Goal: Information Seeking & Learning: Check status

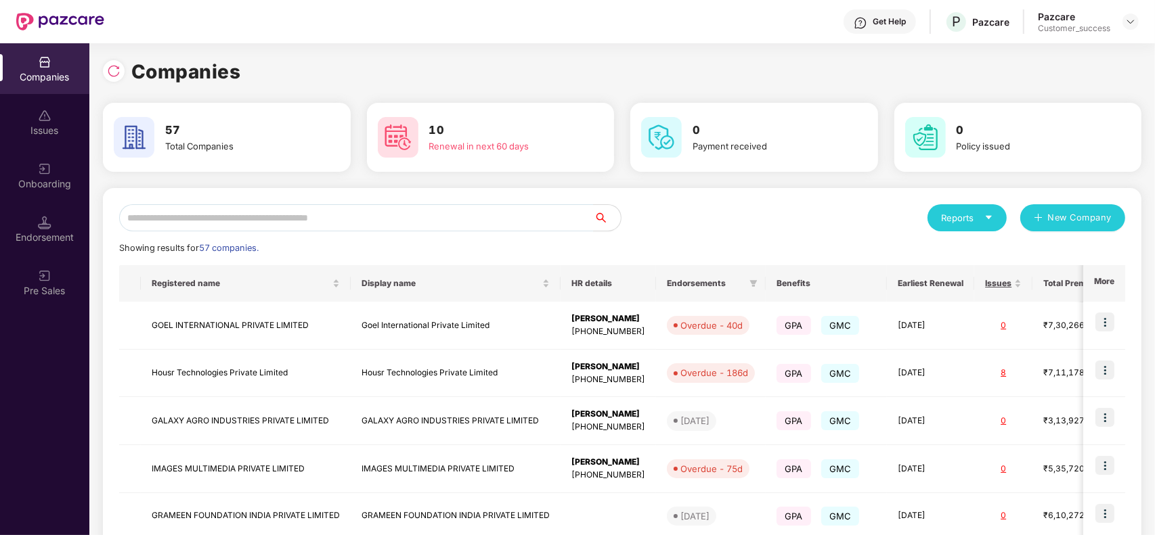
click at [205, 213] on input "text" at bounding box center [356, 217] width 474 height 27
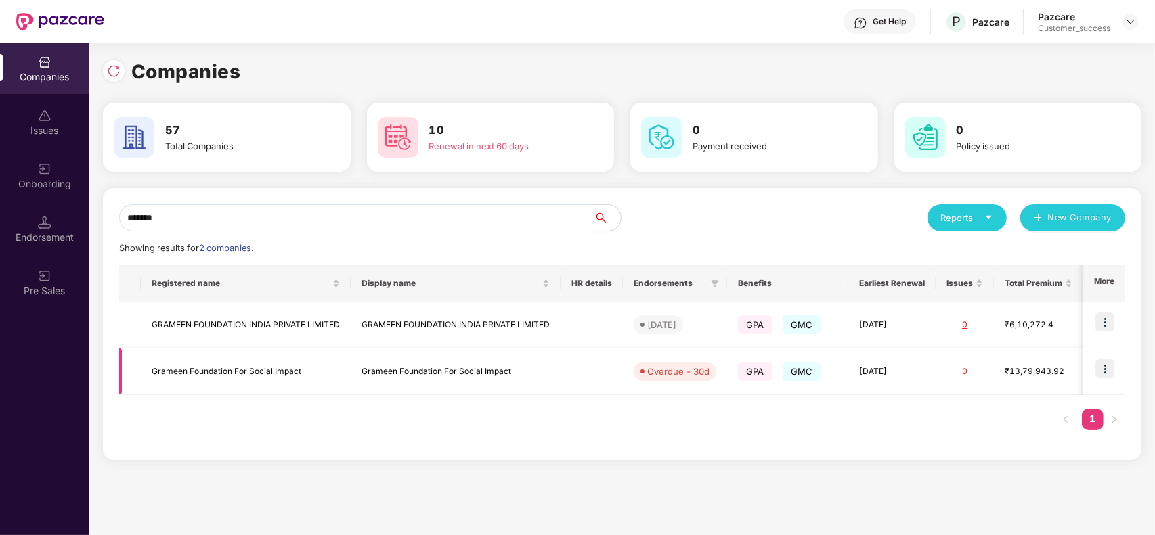
type input "*******"
click at [377, 362] on td "Grameen Foundation For Social Impact" at bounding box center [456, 372] width 210 height 47
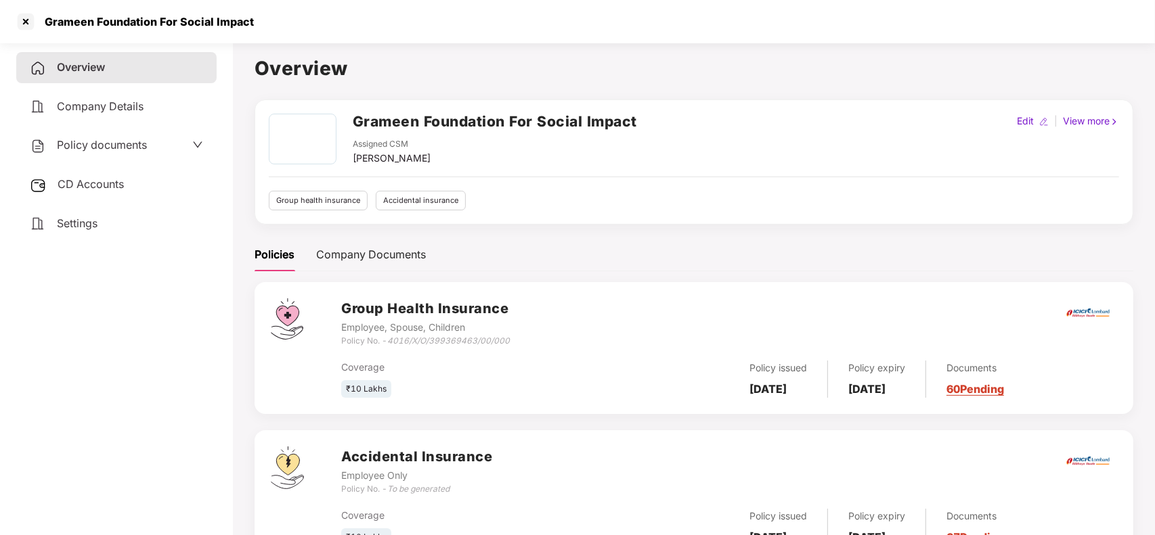
click at [993, 390] on link "60 Pending" at bounding box center [975, 389] width 58 height 14
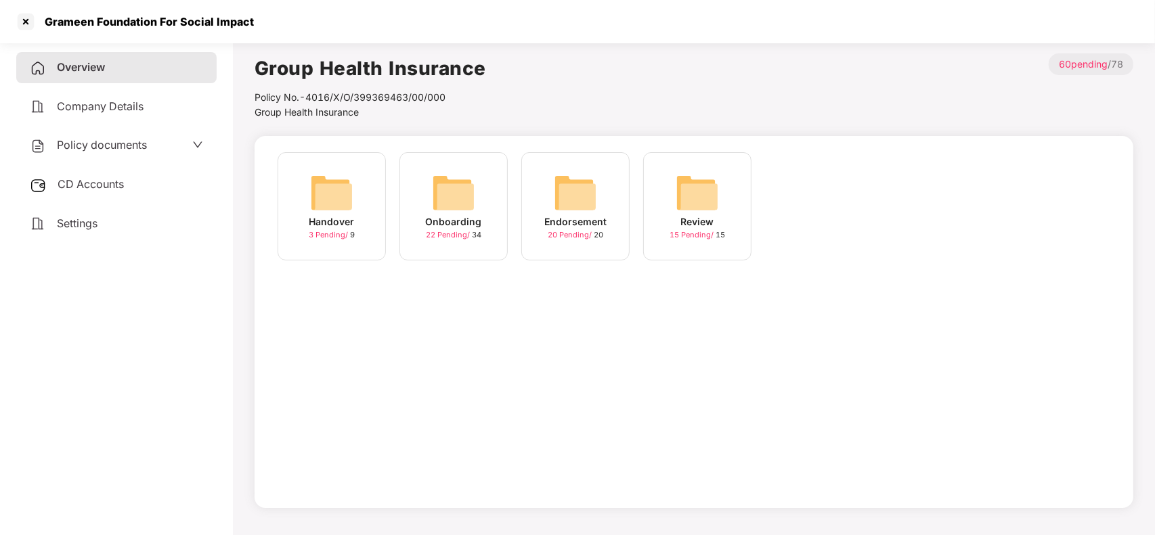
click at [140, 75] on div "Overview" at bounding box center [116, 67] width 200 height 31
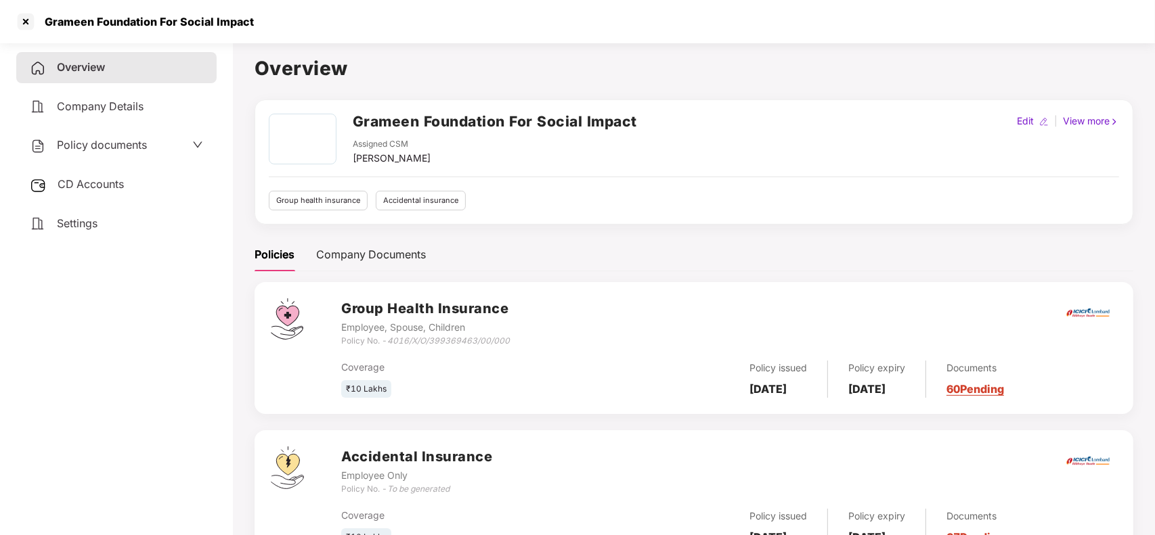
scroll to position [60, 0]
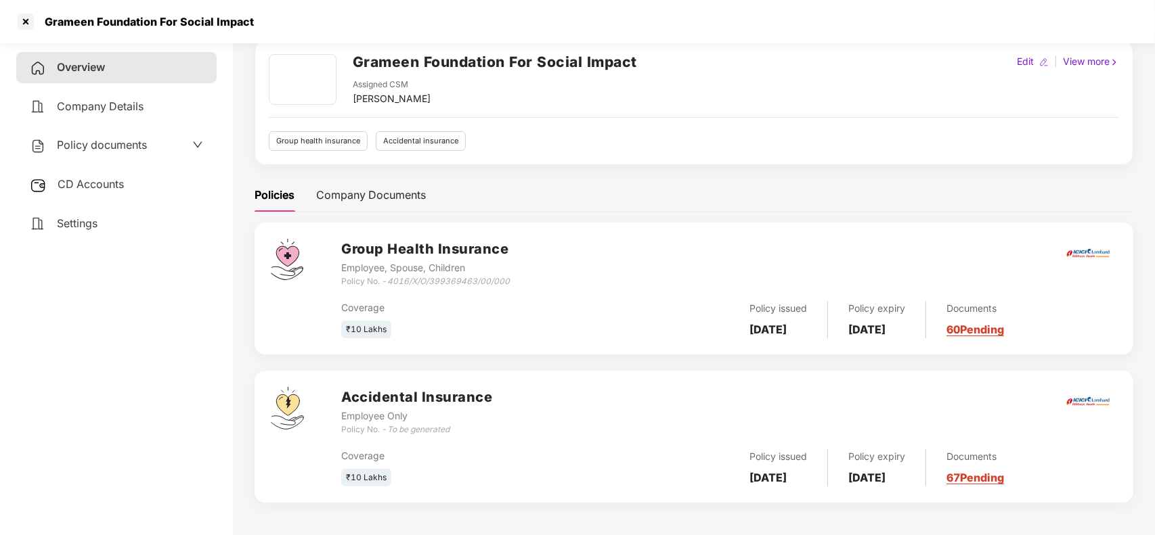
click at [1004, 474] on link "67 Pending" at bounding box center [975, 478] width 58 height 14
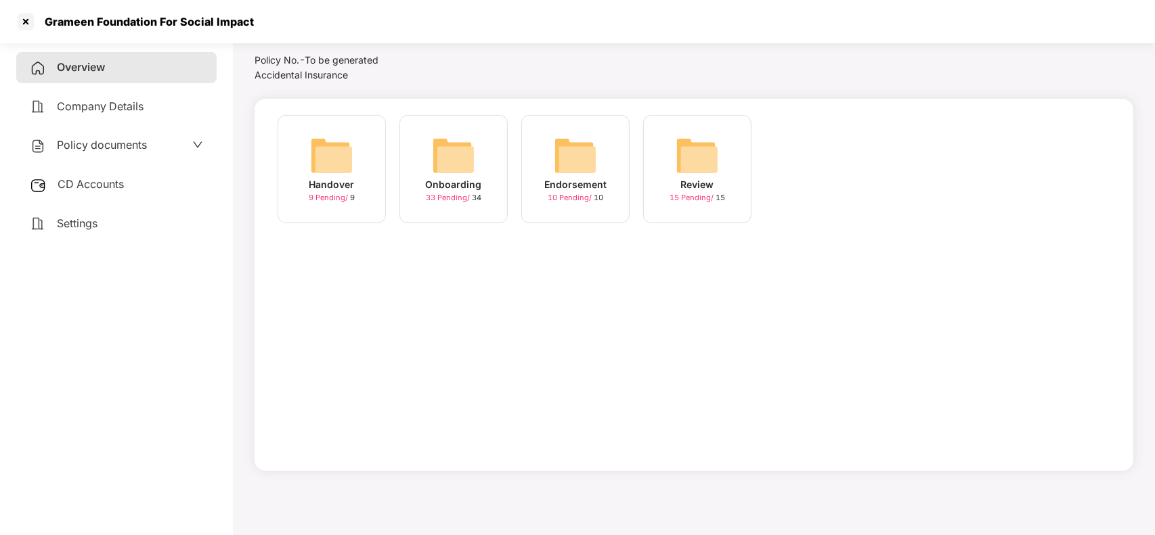
click at [454, 173] on img at bounding box center [453, 155] width 43 height 43
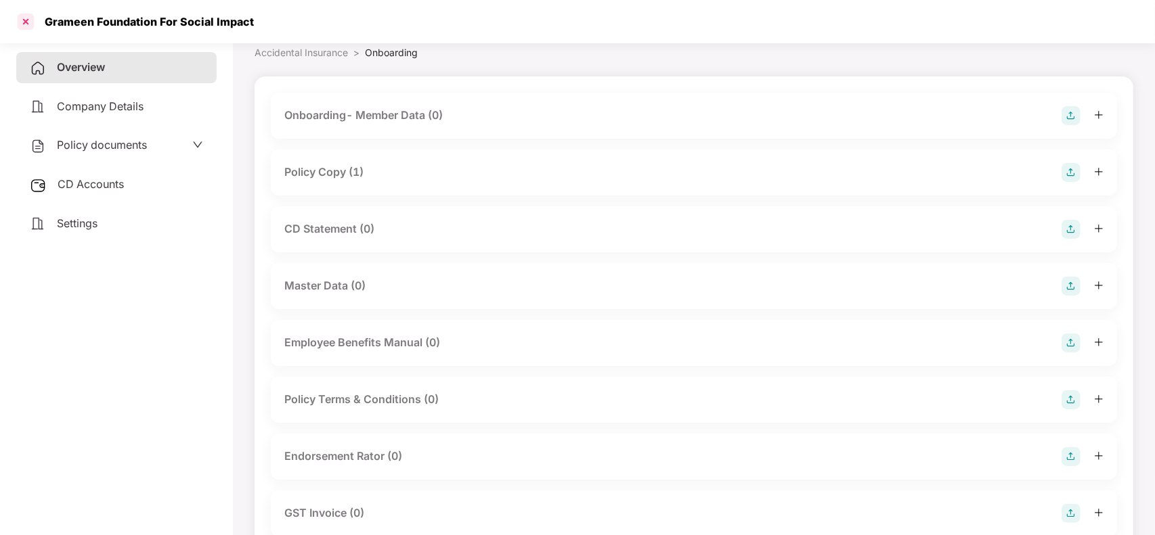
click at [24, 22] on div at bounding box center [26, 22] width 22 height 22
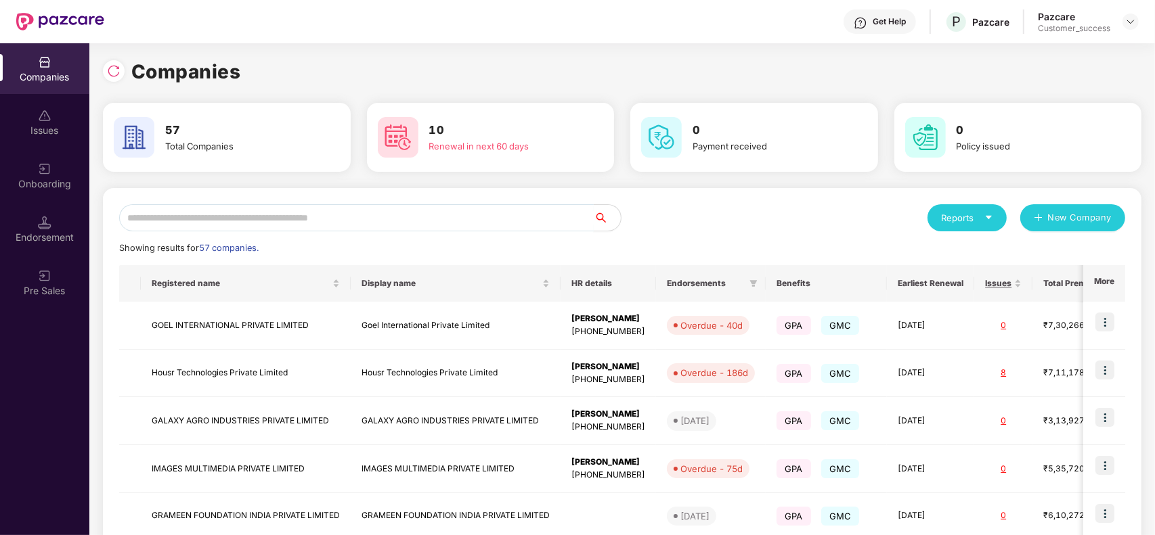
click at [345, 218] on input "text" at bounding box center [356, 217] width 474 height 27
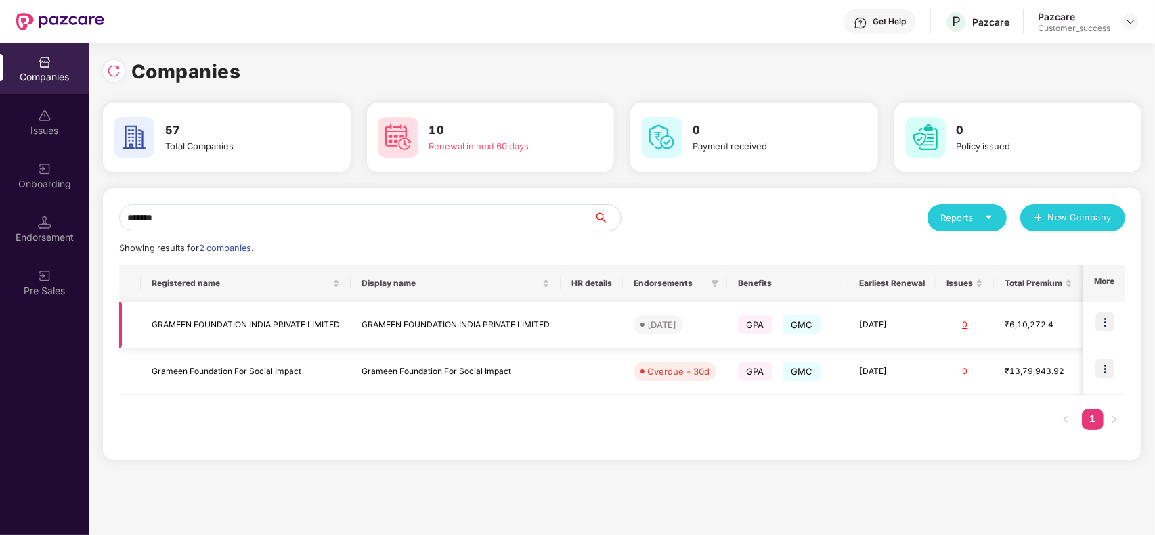
type input "*******"
click at [391, 313] on td "GRAMEEN FOUNDATION INDIA PRIVATE LIMITED" at bounding box center [456, 325] width 210 height 47
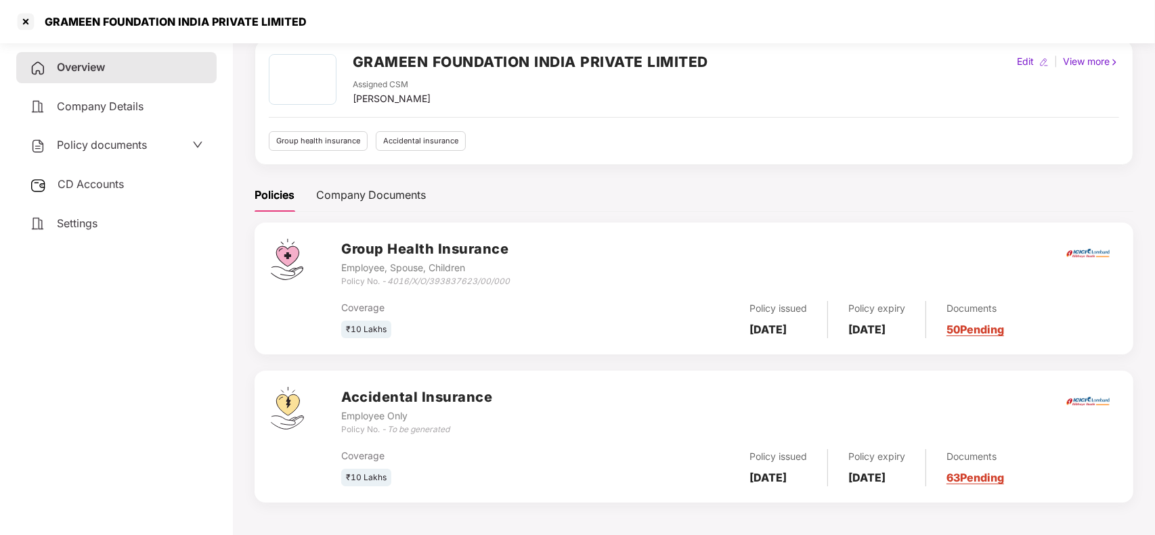
click at [983, 477] on link "63 Pending" at bounding box center [975, 478] width 58 height 14
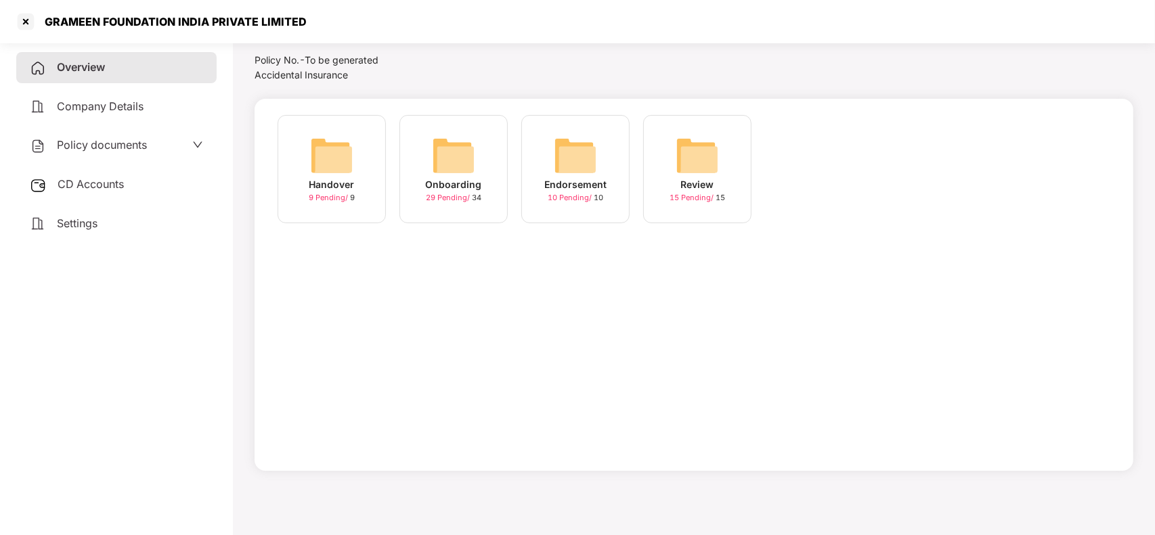
click at [464, 168] on img at bounding box center [453, 155] width 43 height 43
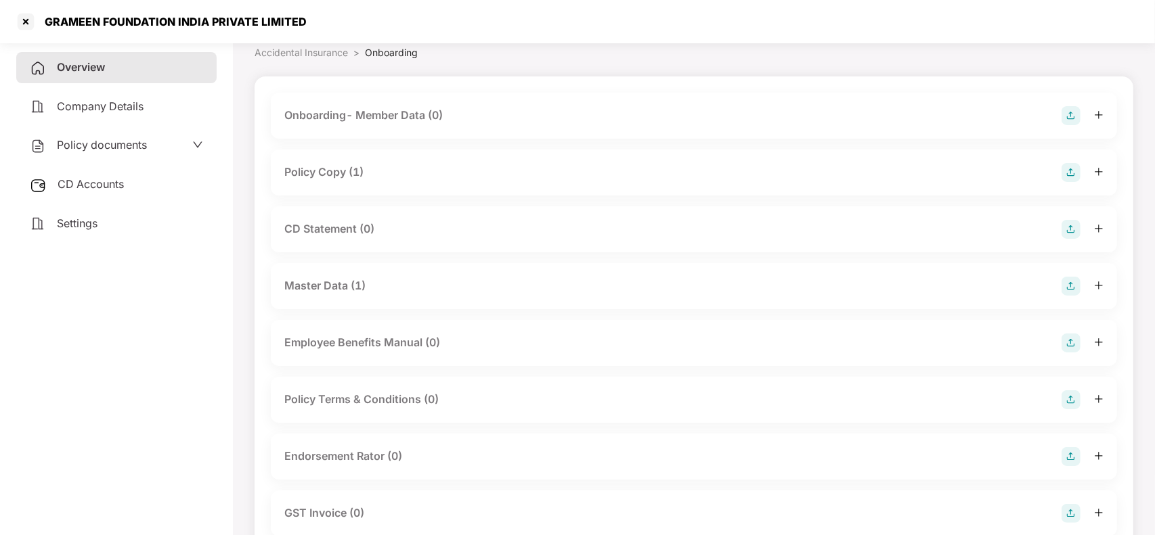
click at [396, 191] on div "Policy Copy (1)" at bounding box center [694, 173] width 846 height 46
click at [407, 183] on div "Policy Copy (1)" at bounding box center [694, 173] width 846 height 46
click at [397, 174] on div "Policy Copy (1)" at bounding box center [693, 172] width 819 height 19
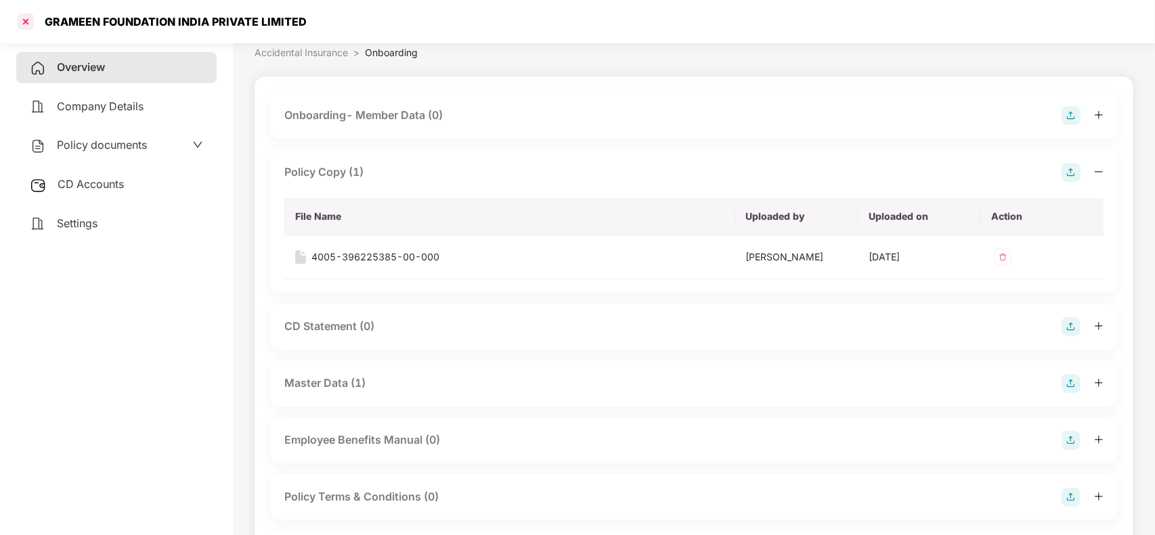
click at [30, 18] on div at bounding box center [26, 22] width 22 height 22
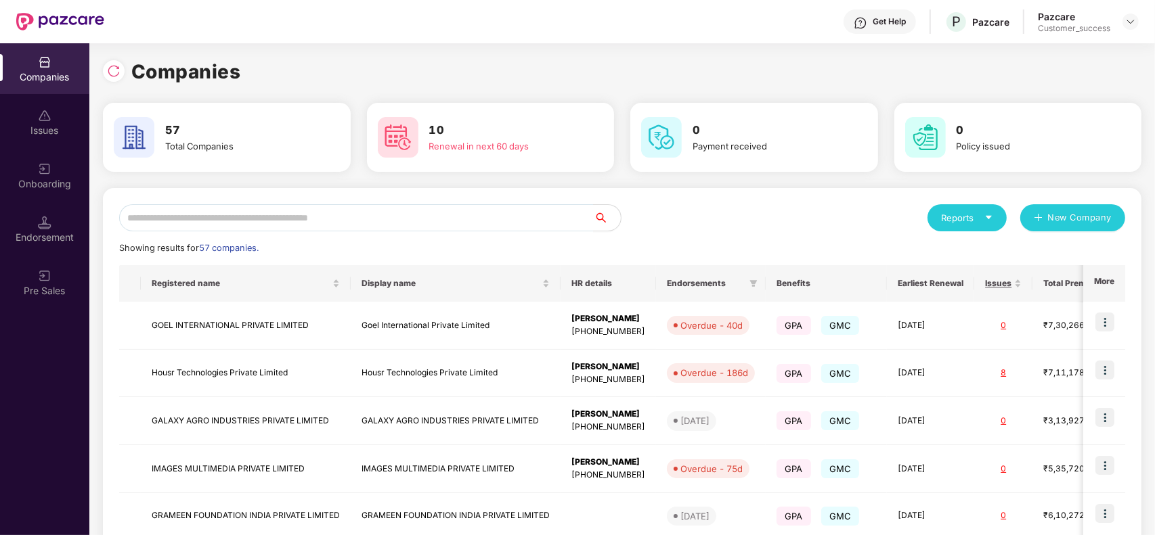
scroll to position [0, 0]
click at [281, 222] on input "text" at bounding box center [356, 217] width 474 height 27
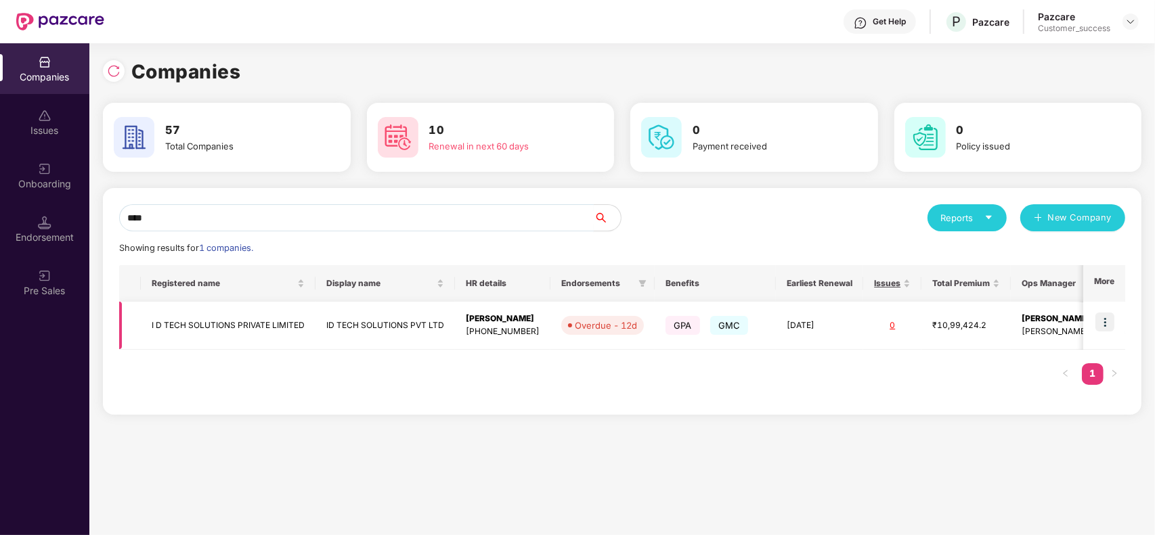
type input "****"
click at [299, 330] on td "I D TECH SOLUTIONS PRIVATE LIMITED" at bounding box center [228, 326] width 175 height 48
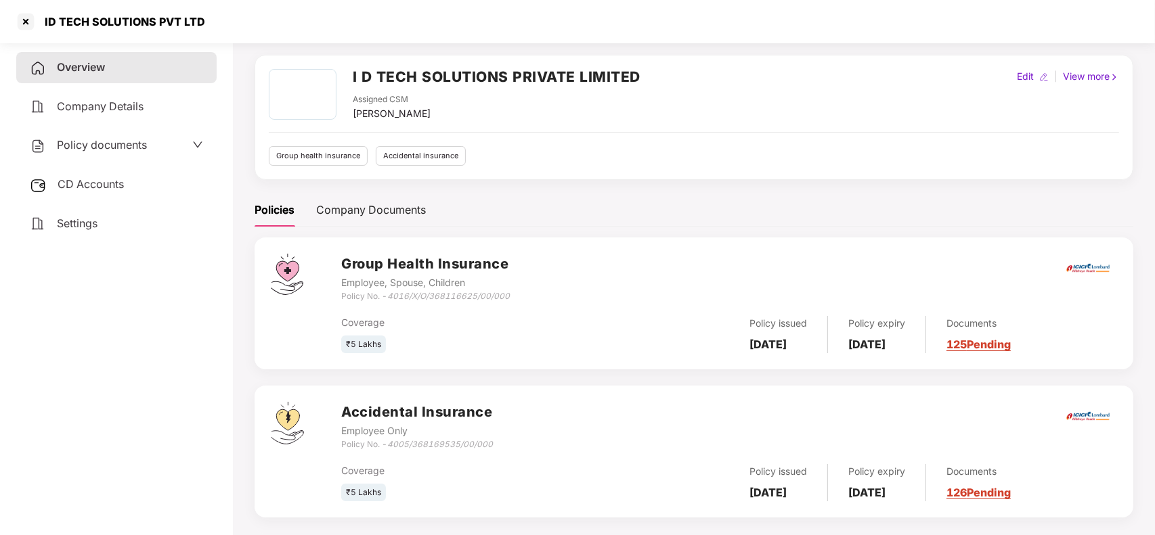
scroll to position [60, 0]
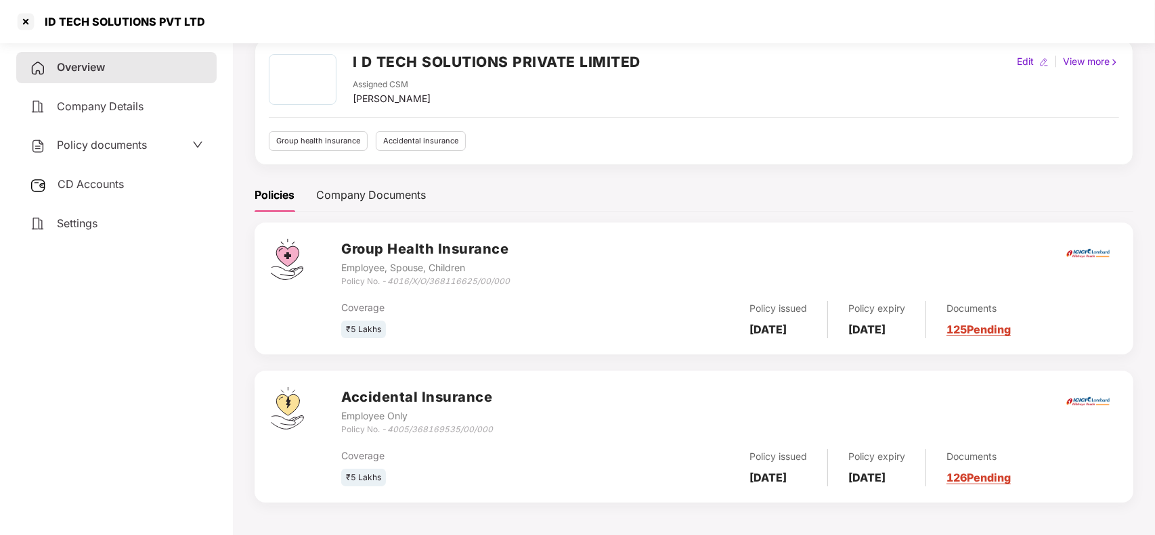
click at [985, 476] on link "126 Pending" at bounding box center [978, 478] width 64 height 14
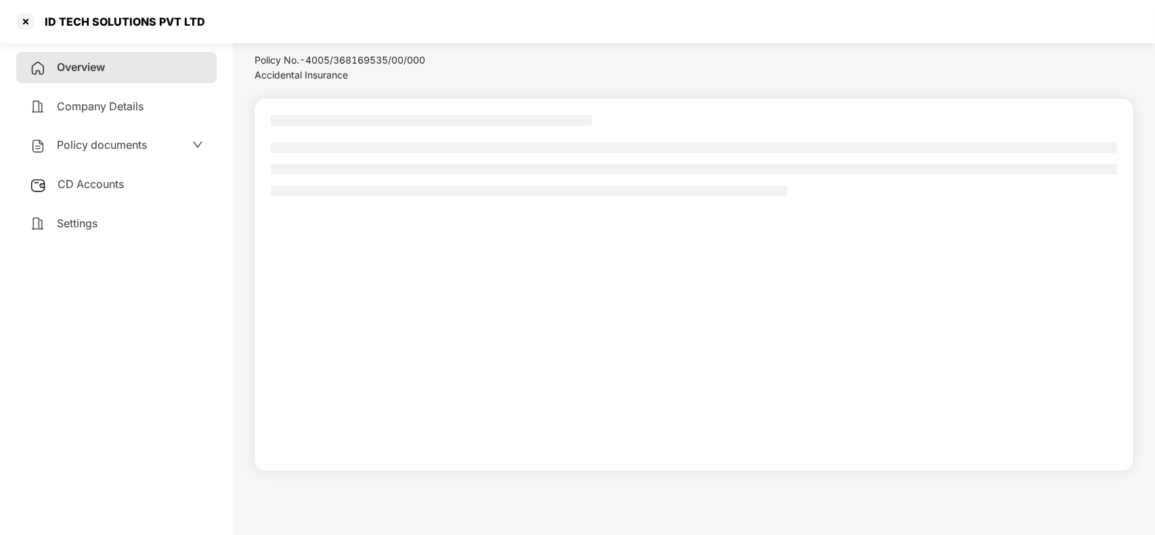
scroll to position [37, 0]
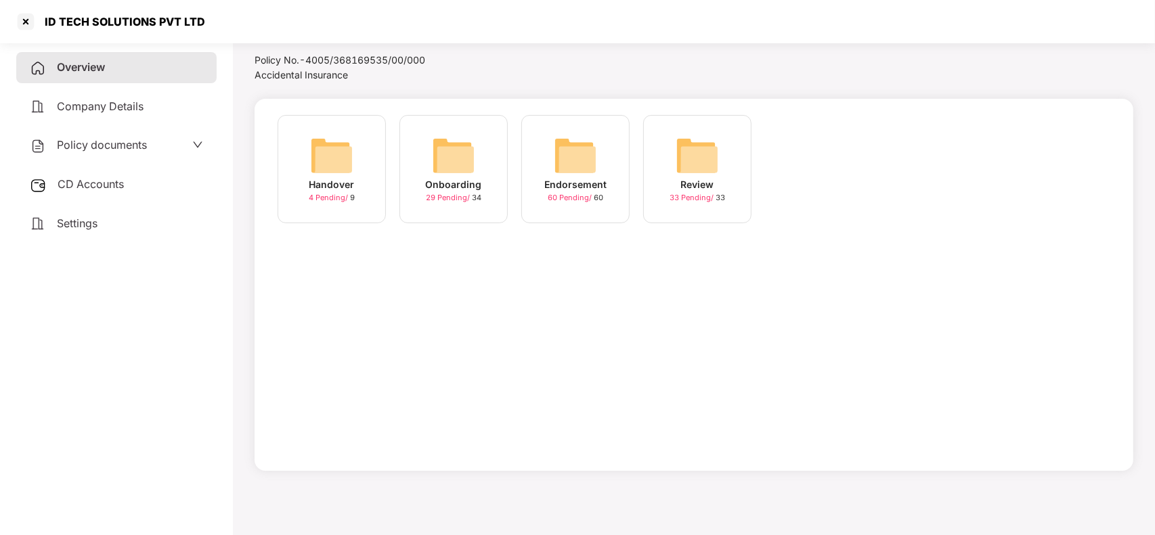
click at [455, 201] on span "29 Pending /" at bounding box center [449, 197] width 46 height 9
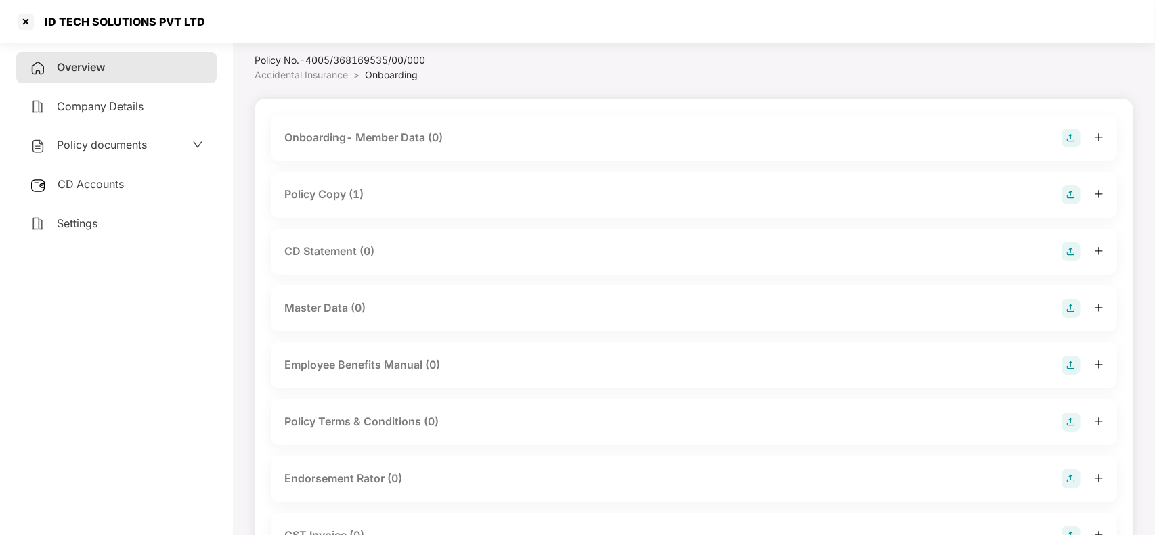
scroll to position [60, 0]
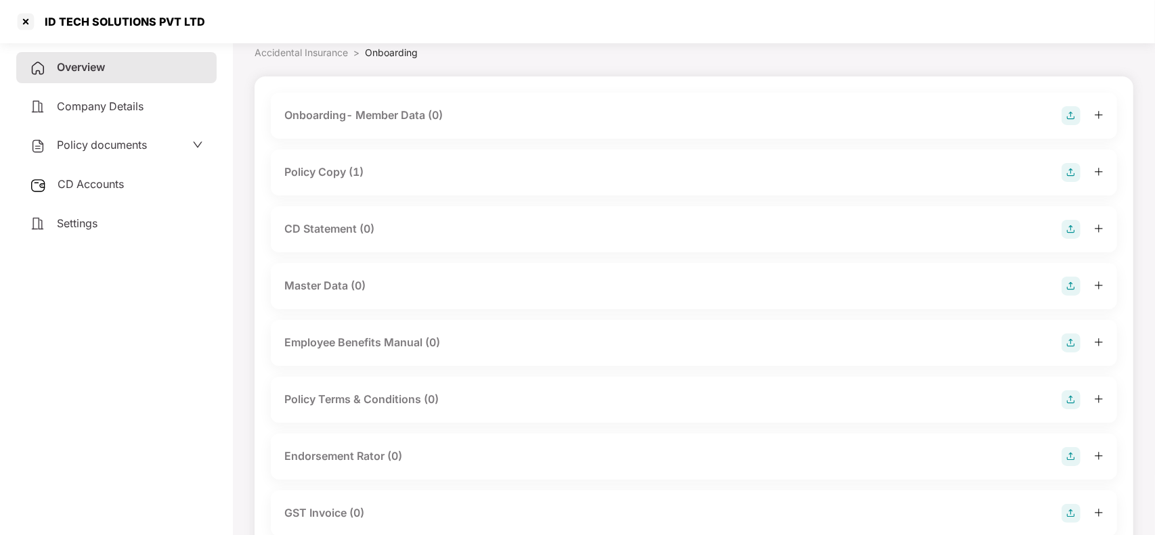
click at [359, 173] on div "Policy Copy (1)" at bounding box center [323, 172] width 79 height 17
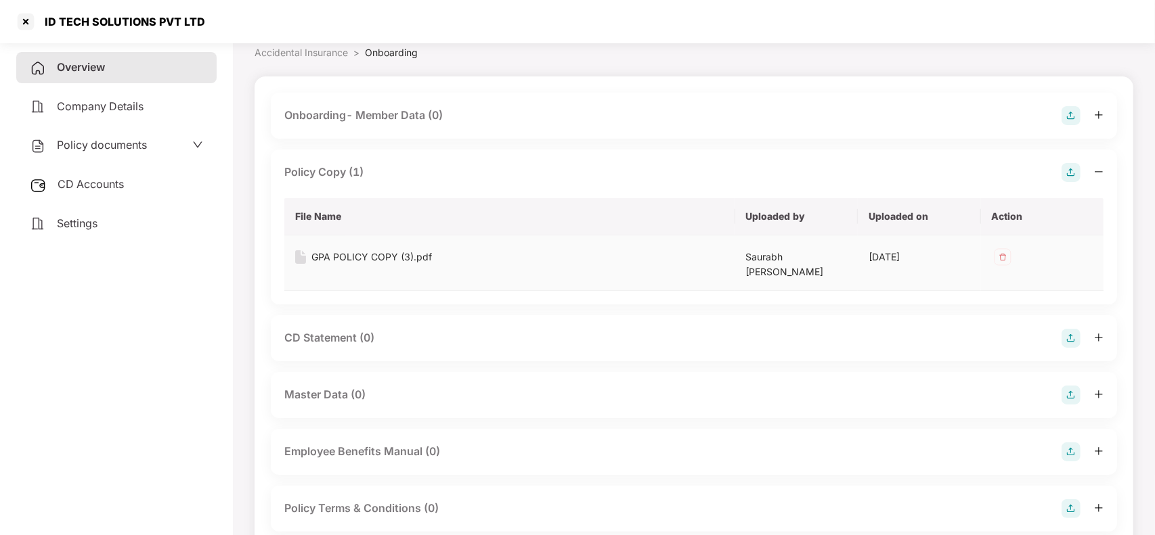
click at [367, 250] on div "GPA POLICY COPY (3).pdf" at bounding box center [371, 257] width 120 height 15
click at [18, 18] on div at bounding box center [26, 22] width 22 height 22
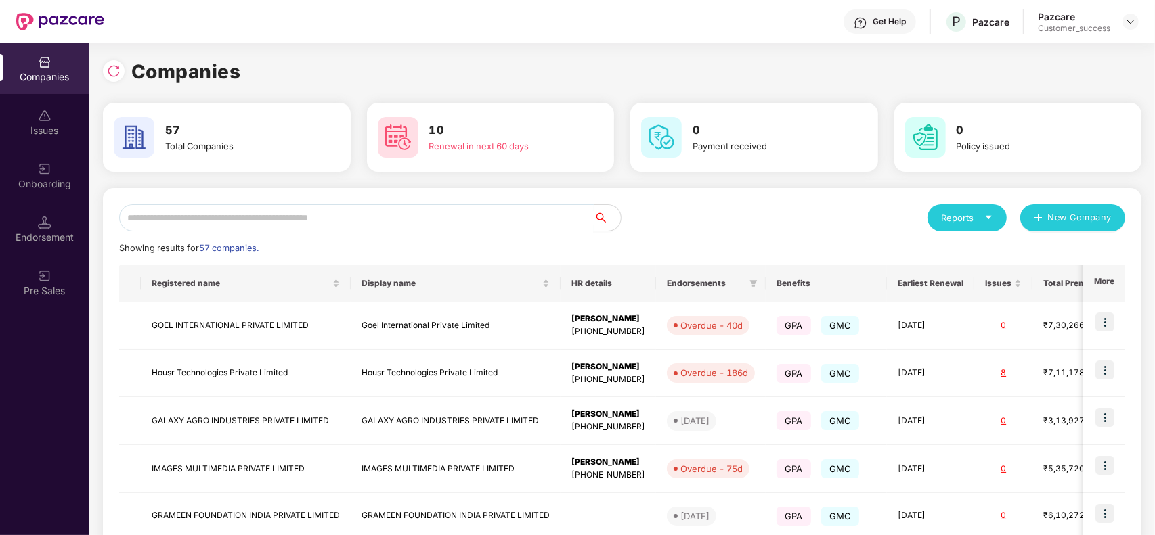
click at [236, 220] on input "text" at bounding box center [356, 217] width 474 height 27
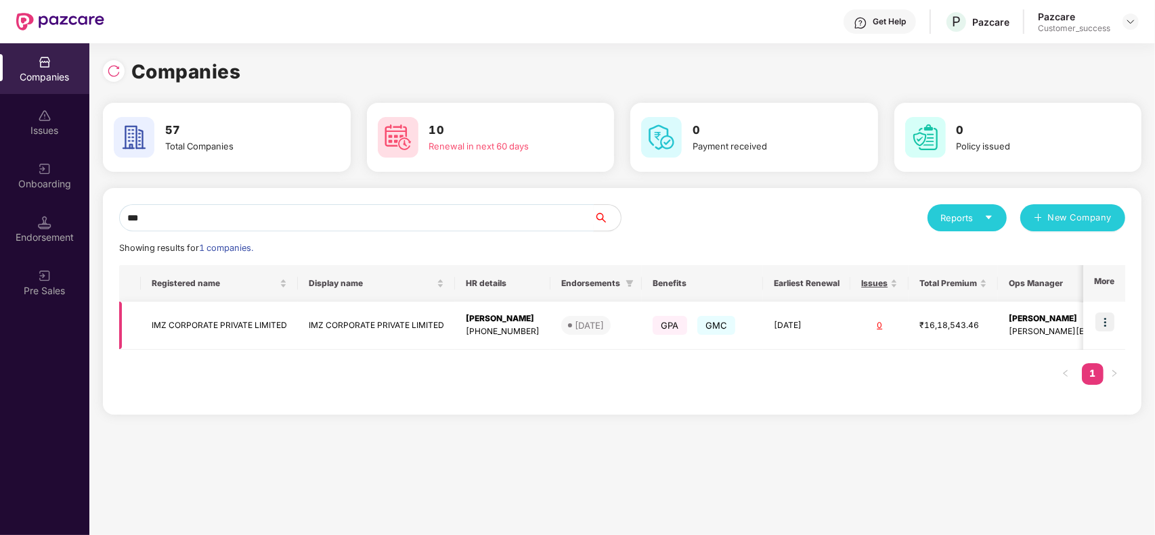
type input "***"
click at [273, 316] on td "IMZ CORPORATE PRIVATE LIMITED" at bounding box center [219, 326] width 157 height 48
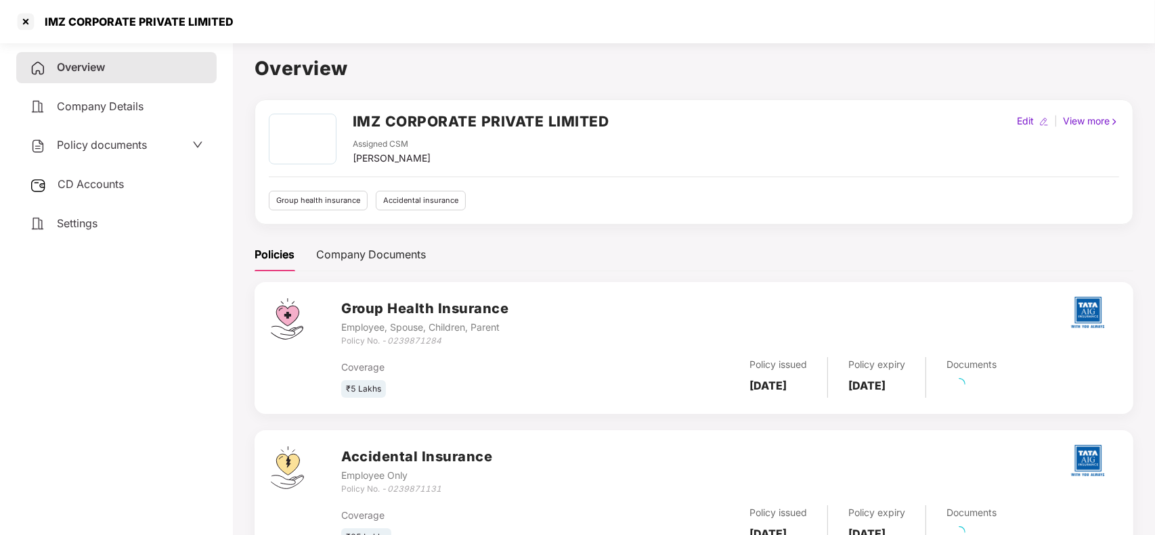
scroll to position [60, 0]
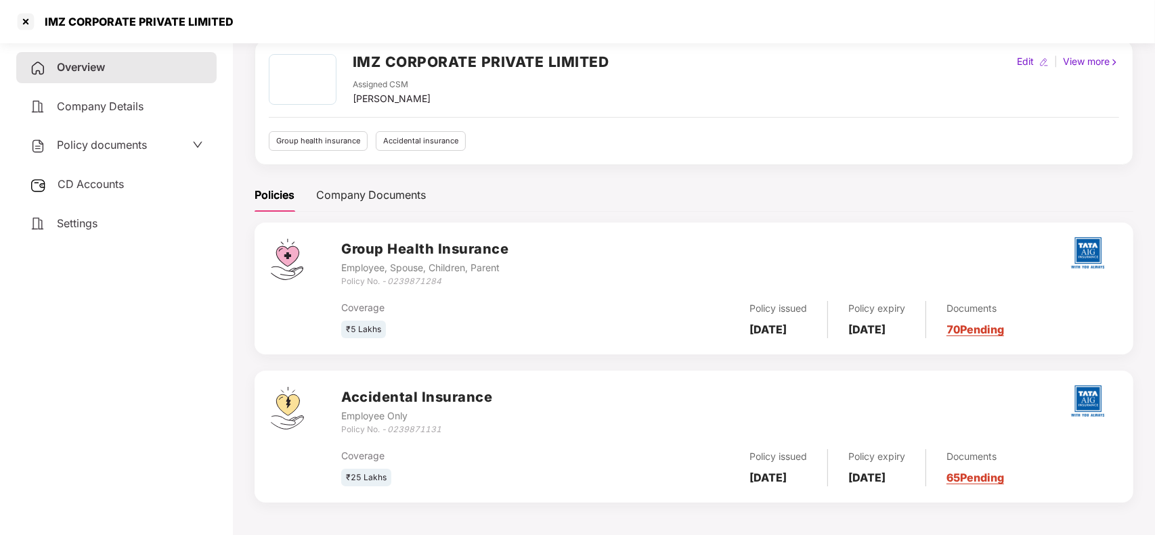
click at [1004, 333] on link "70 Pending" at bounding box center [975, 330] width 58 height 14
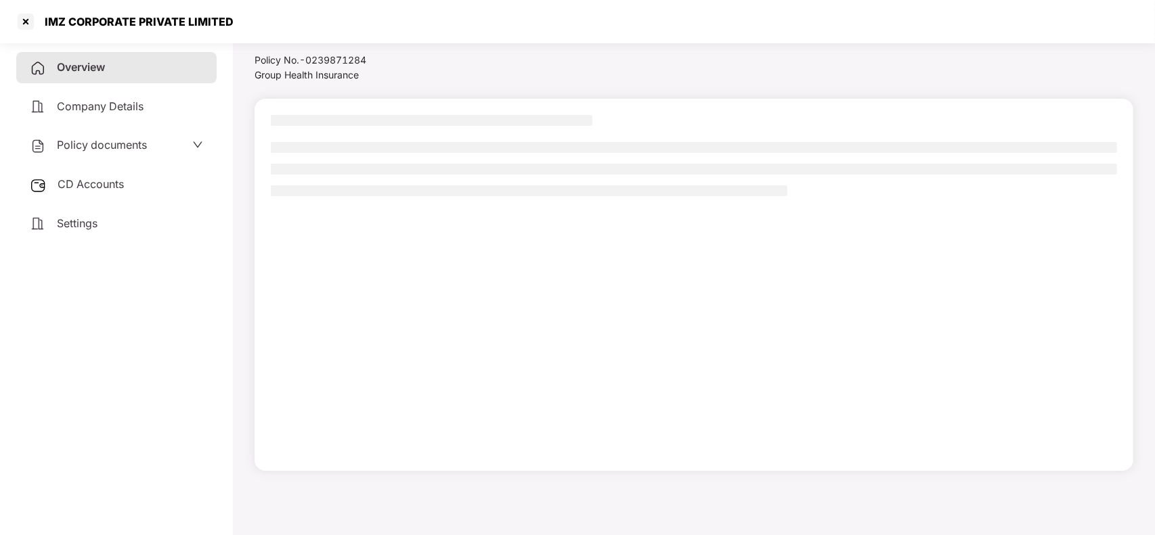
scroll to position [37, 0]
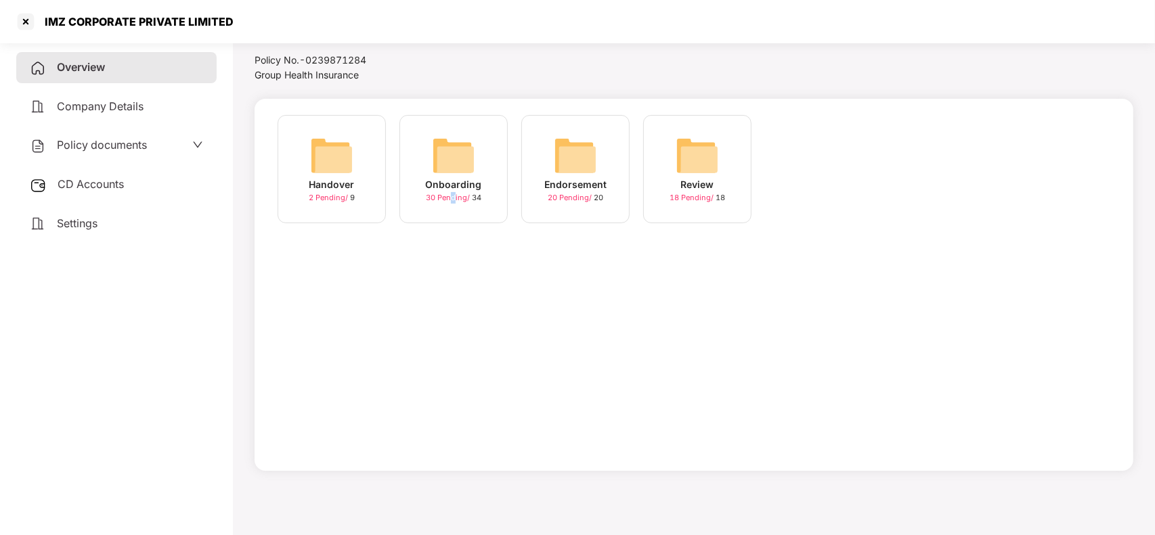
drag, startPoint x: 448, startPoint y: 227, endPoint x: 455, endPoint y: 218, distance: 11.1
click at [455, 218] on div "Onboarding 30 Pending / 34" at bounding box center [454, 176] width 122 height 122
click at [455, 218] on div "Onboarding 30 Pending / 34" at bounding box center [453, 169] width 108 height 108
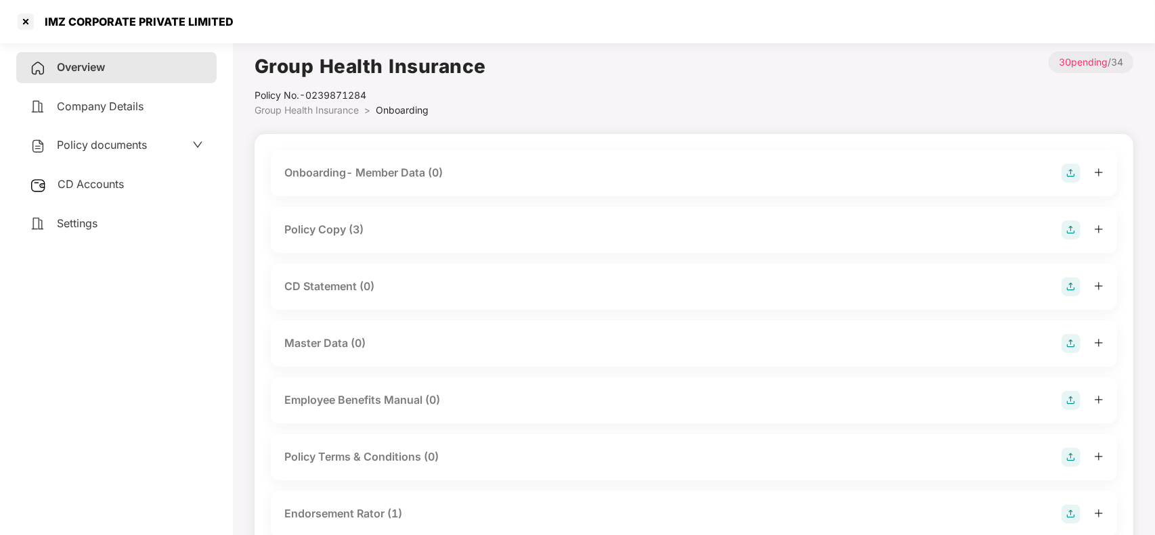
scroll to position [0, 0]
click at [34, 25] on div at bounding box center [26, 22] width 22 height 22
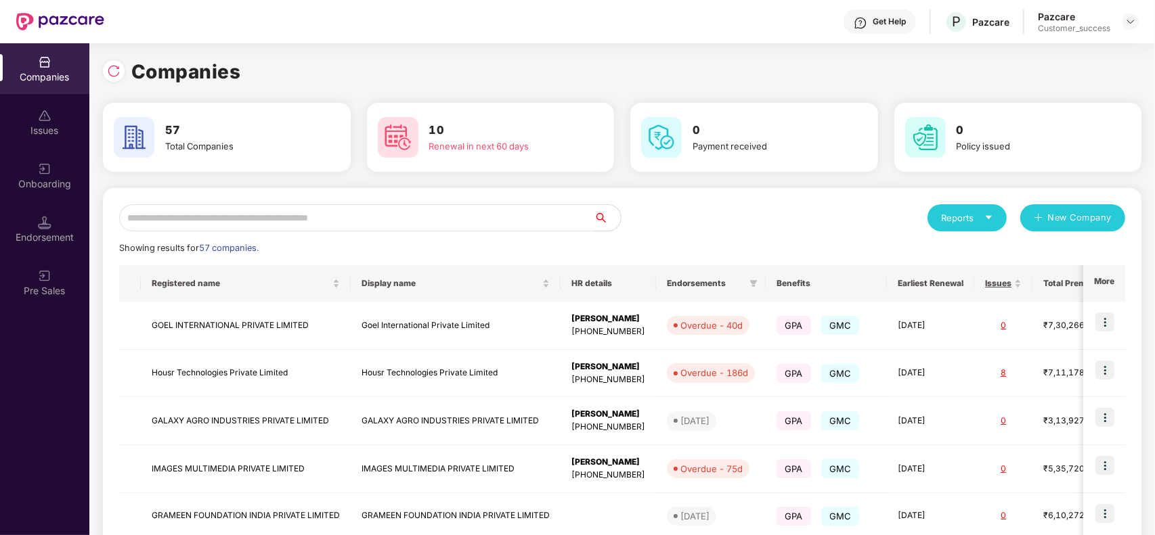
click at [261, 224] on input "text" at bounding box center [356, 217] width 474 height 27
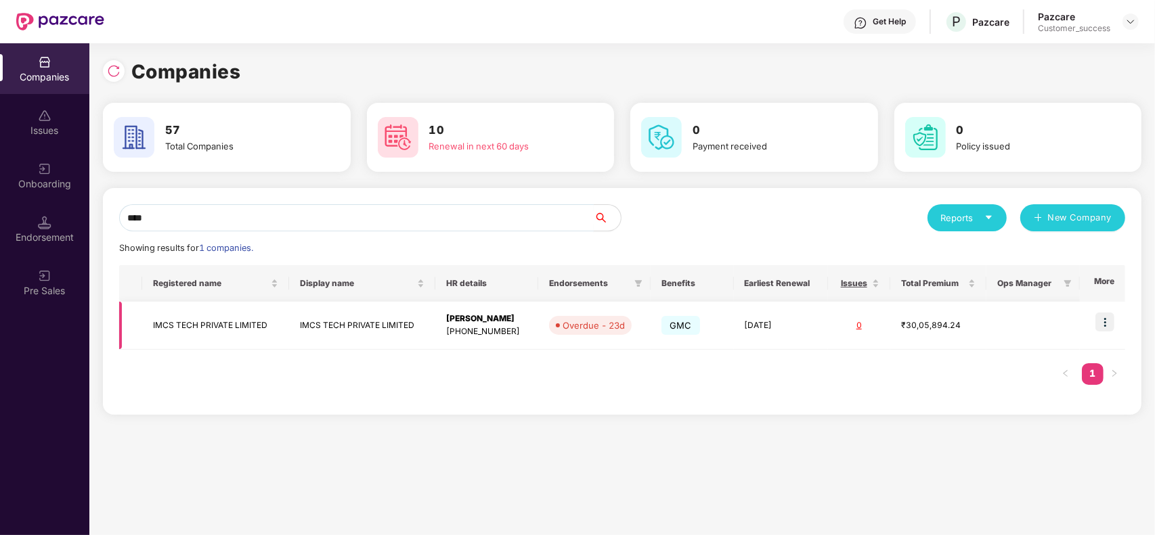
type input "****"
click at [240, 308] on td "IMCS TECH PRIVATE LIMITED" at bounding box center [215, 326] width 146 height 48
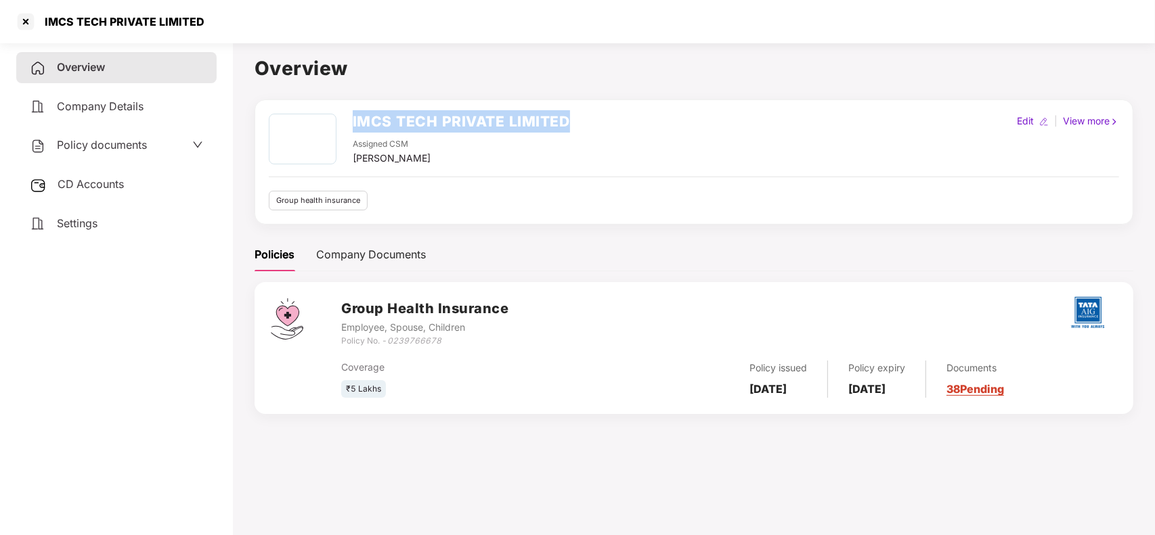
drag, startPoint x: 347, startPoint y: 115, endPoint x: 583, endPoint y: 119, distance: 236.2
click at [583, 119] on div "IMCS TECH PRIVATE LIMITED Assigned CSM [PERSON_NAME] Edit | View more" at bounding box center [694, 140] width 850 height 52
copy h2 "IMCS TECH PRIVATE LIMITED"
